Goal: Information Seeking & Learning: Learn about a topic

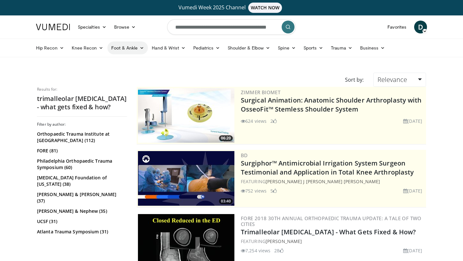
click at [138, 44] on link "Foot & Ankle" at bounding box center [127, 47] width 41 height 13
click at [125, 97] on link "Ankle" at bounding box center [146, 94] width 77 height 10
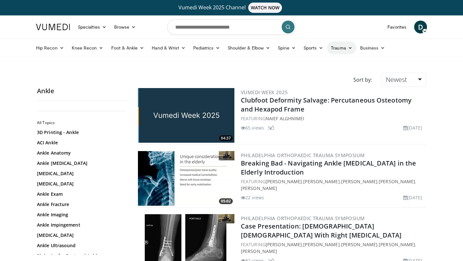
click at [348, 48] on icon at bounding box center [350, 48] width 5 height 5
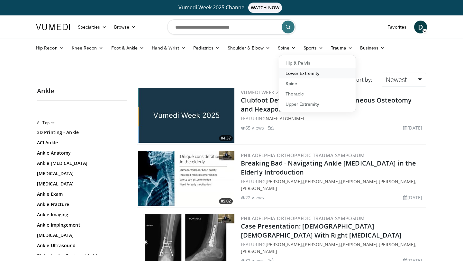
click at [311, 73] on link "Lower Extremity" at bounding box center [317, 73] width 77 height 10
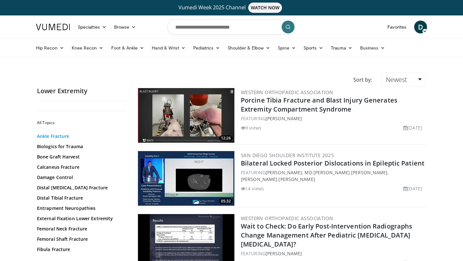
click at [56, 135] on link "Ankle Fracture" at bounding box center [80, 136] width 87 height 6
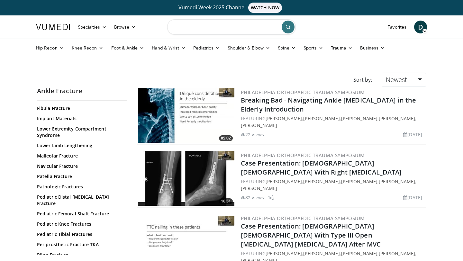
click at [251, 31] on input "Search topics, interventions" at bounding box center [231, 26] width 129 height 15
type input "**********"
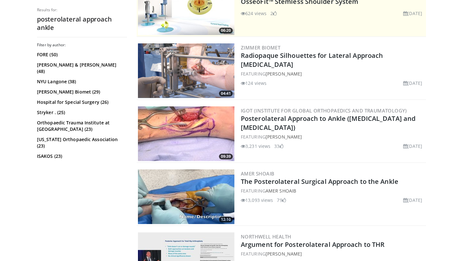
scroll to position [171, 0]
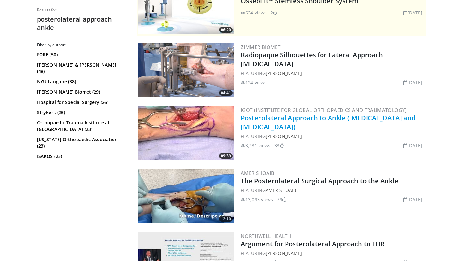
click at [363, 118] on link "Posterolateral Approach to Ankle ([MEDICAL_DATA] and [MEDICAL_DATA])" at bounding box center [328, 123] width 175 height 18
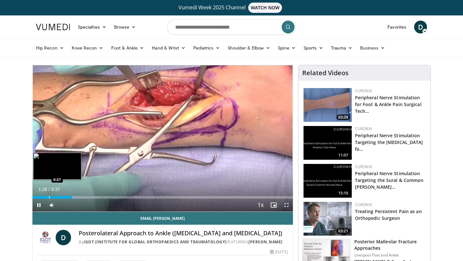
click at [49, 198] on div "Progress Bar" at bounding box center [49, 197] width 1 height 3
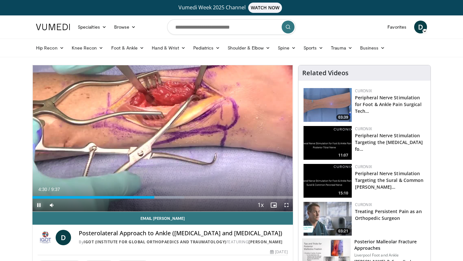
click at [38, 205] on span "Video Player" at bounding box center [38, 205] width 13 height 13
